Goal: Find specific page/section: Find specific page/section

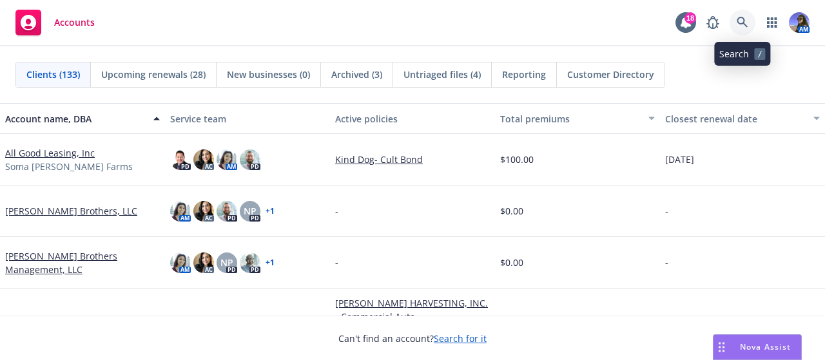
click at [750, 28] on link at bounding box center [742, 23] width 26 height 26
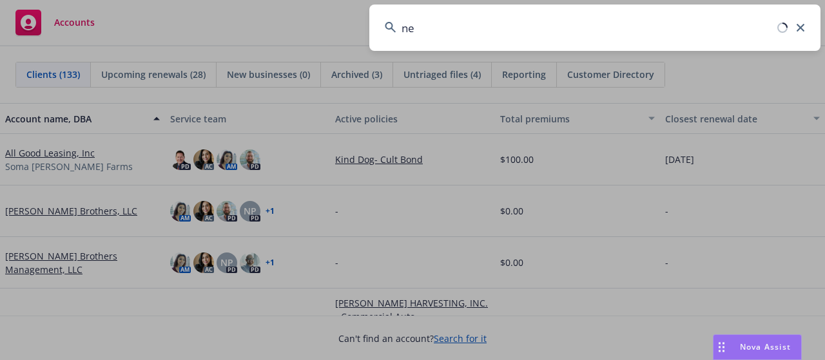
type input "n"
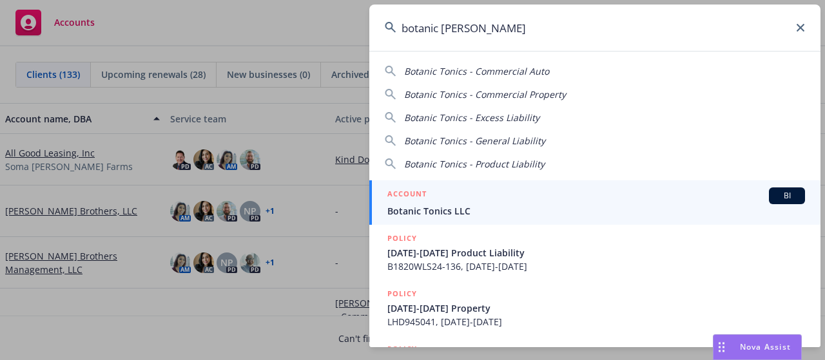
type input "botanic [PERSON_NAME]"
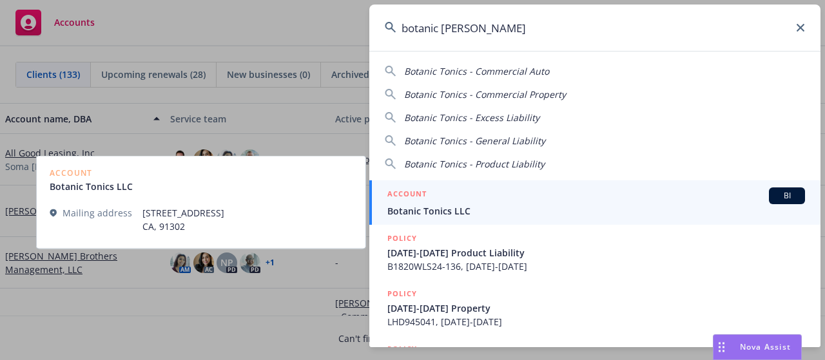
click at [510, 182] on link "ACCOUNT BI Botanic Tonics LLC" at bounding box center [594, 202] width 451 height 44
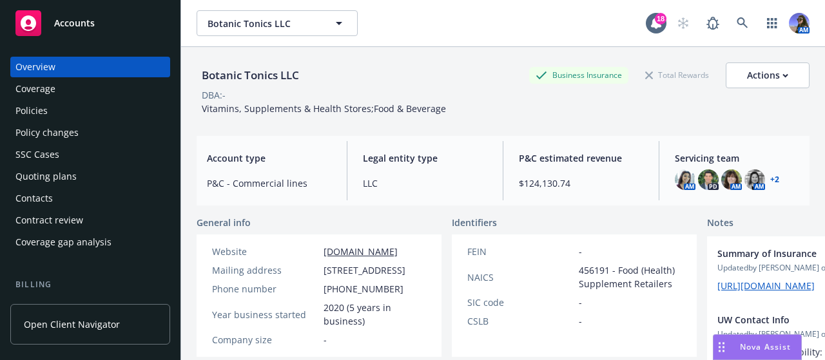
click at [86, 114] on div "Policies" at bounding box center [89, 110] width 149 height 21
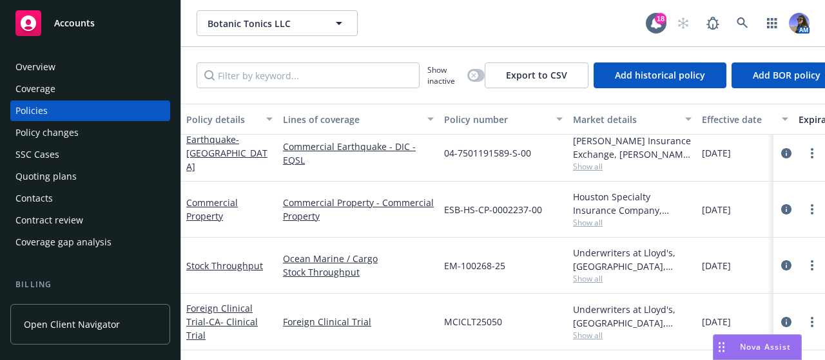
scroll to position [433, 0]
click at [207, 202] on div "Commercial Property" at bounding box center [229, 209] width 86 height 27
click at [210, 198] on link "Commercial Property" at bounding box center [212, 209] width 52 height 26
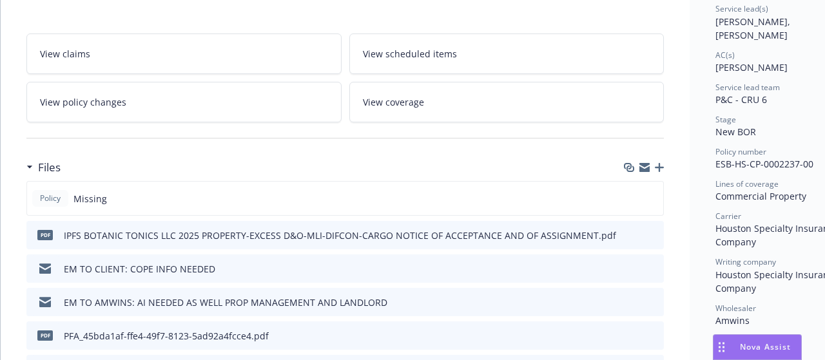
scroll to position [200, 0]
